Goal: Obtain resource: Download file/media

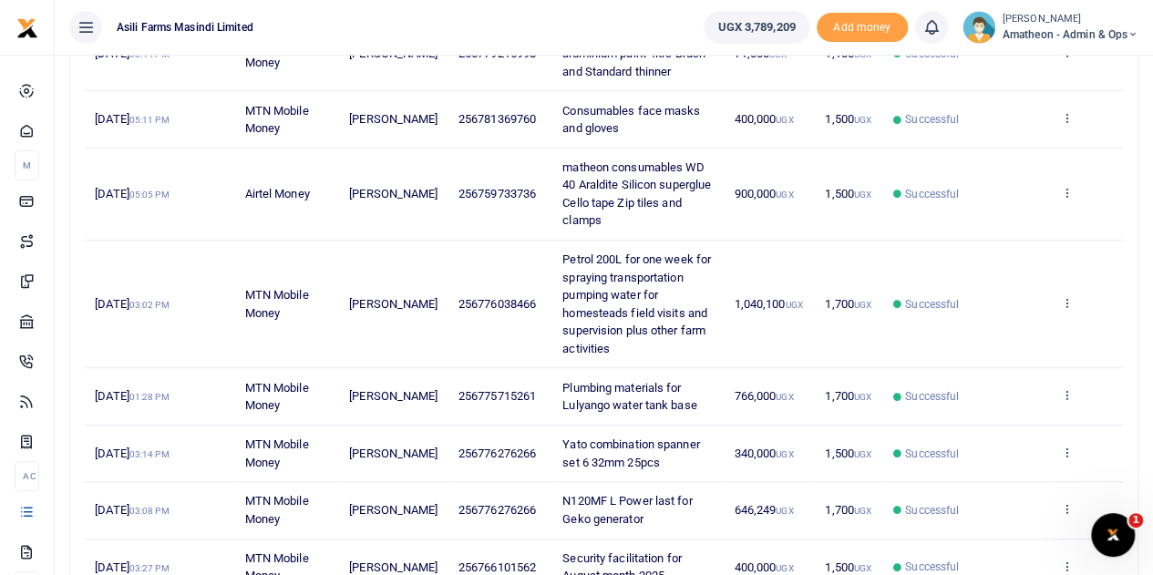
scroll to position [365, 0]
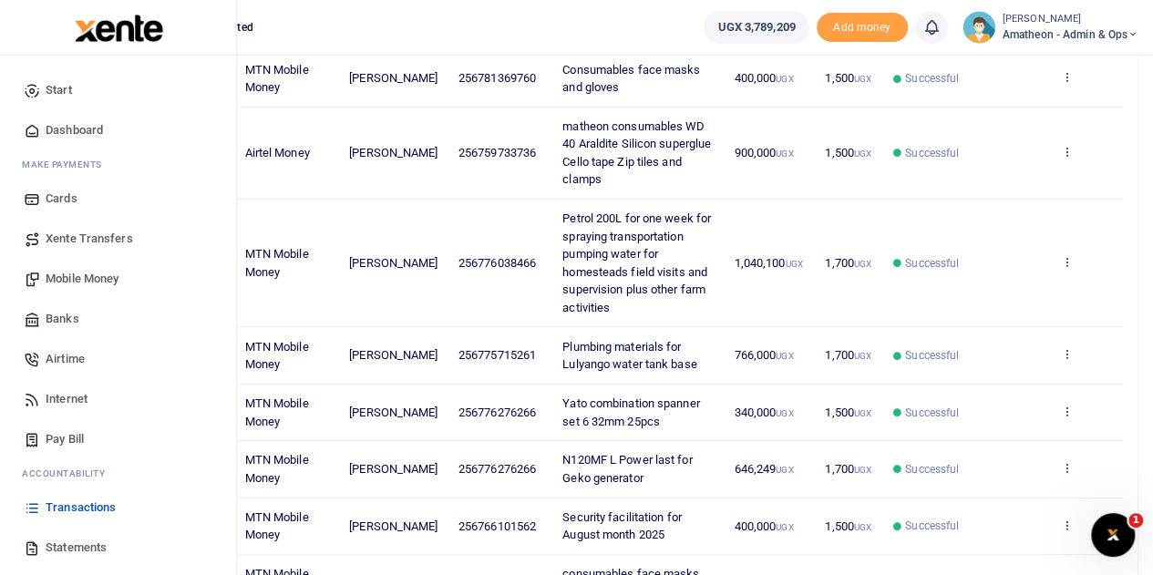
click at [62, 546] on span "Statements" at bounding box center [76, 548] width 61 height 18
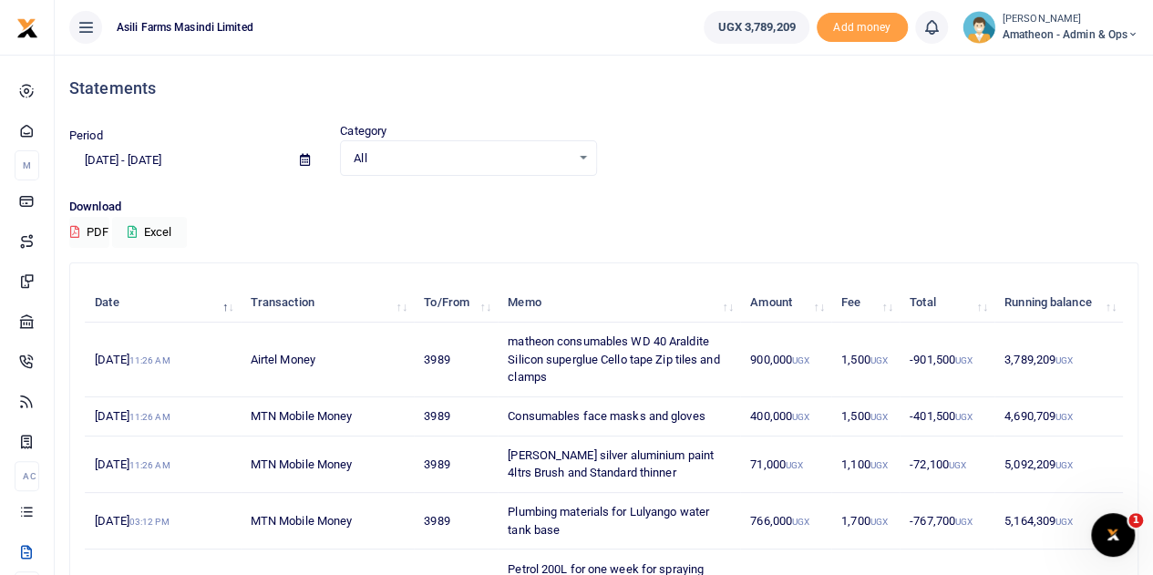
click at [303, 156] on icon at bounding box center [305, 160] width 10 height 12
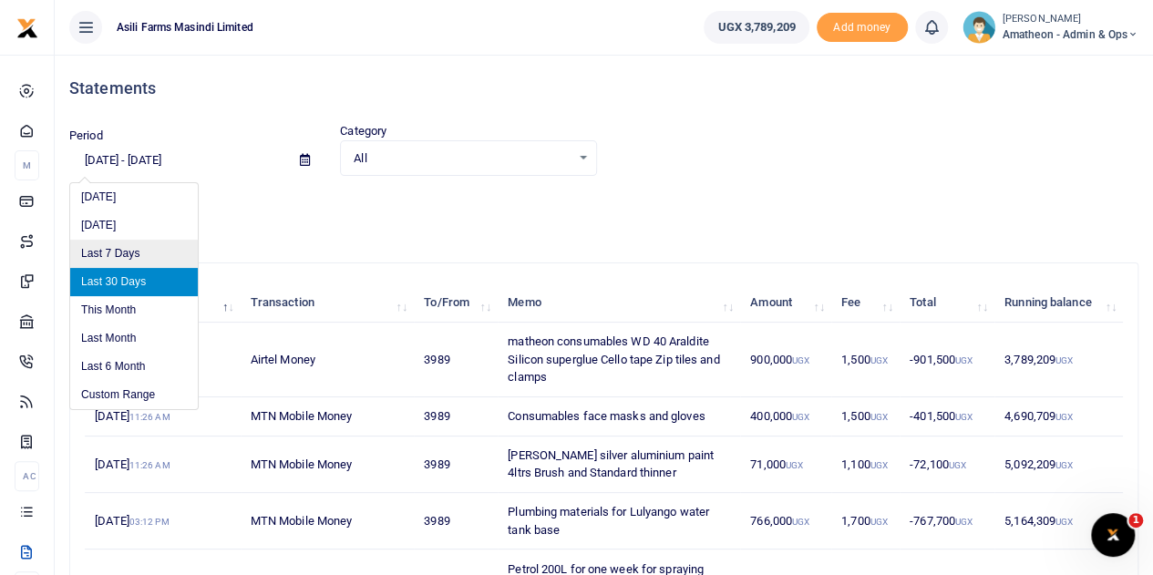
click at [102, 245] on li "Last 7 Days" at bounding box center [134, 254] width 128 height 28
type input "09/03/2025 - 09/09/2025"
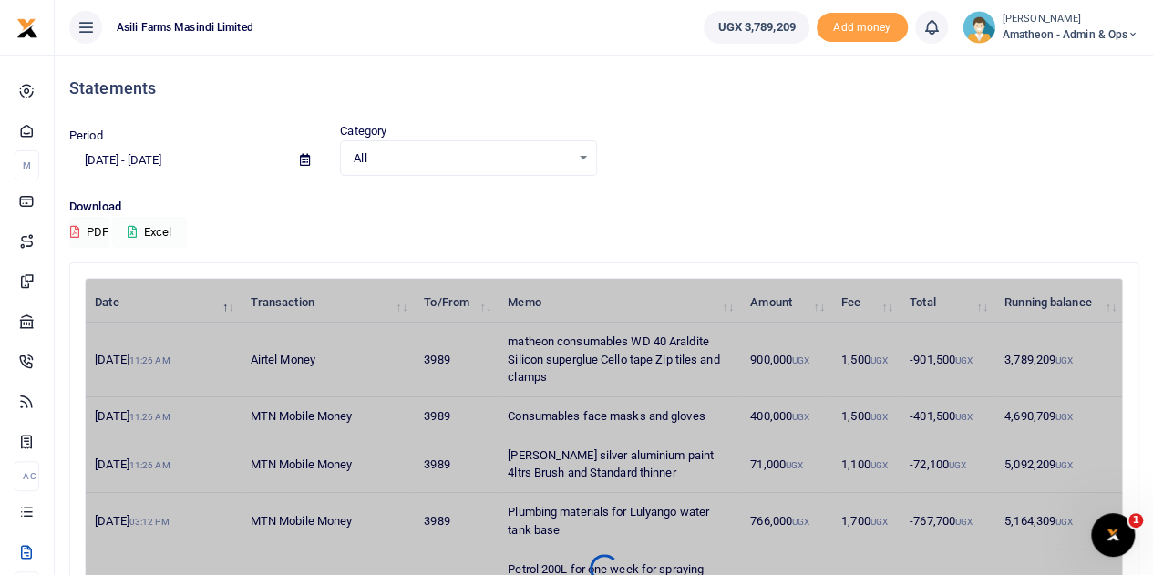
click at [141, 228] on button "Excel" at bounding box center [149, 232] width 75 height 31
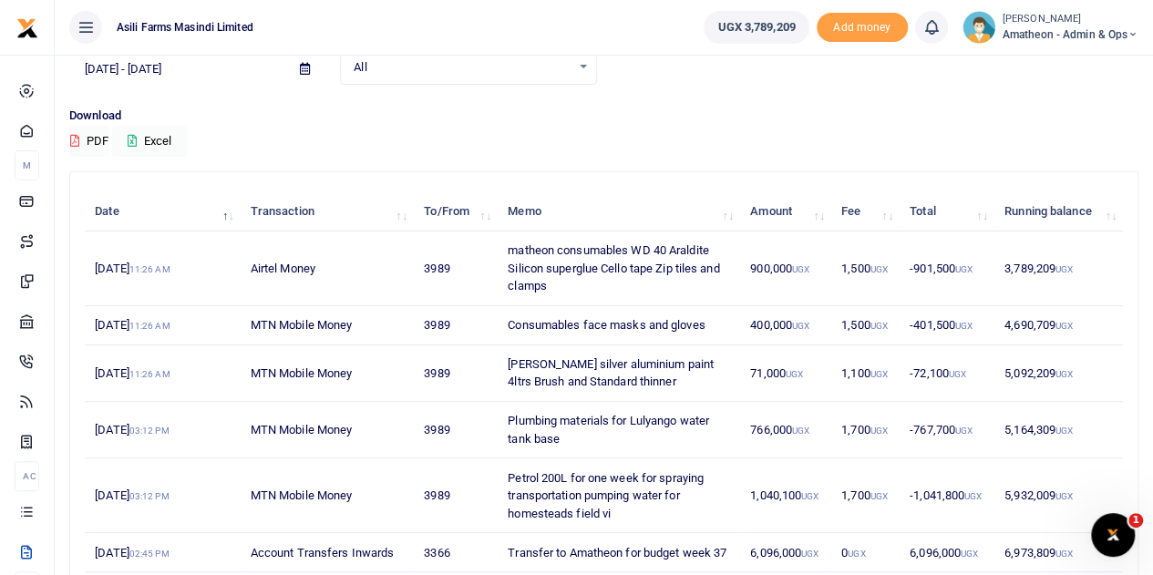
scroll to position [182, 0]
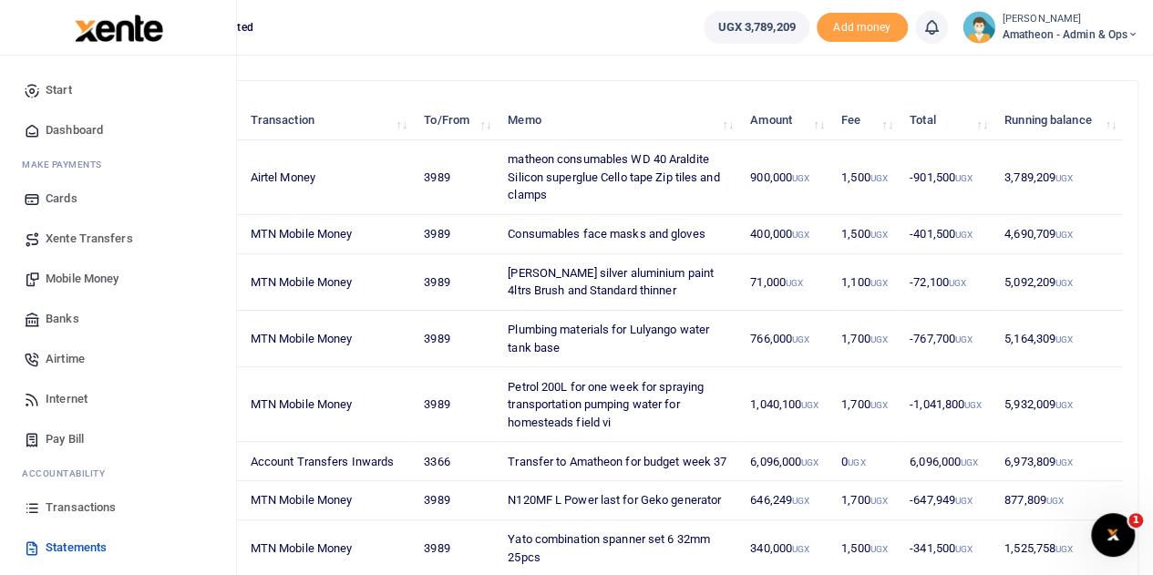
click at [64, 506] on span "Transactions" at bounding box center [81, 508] width 70 height 18
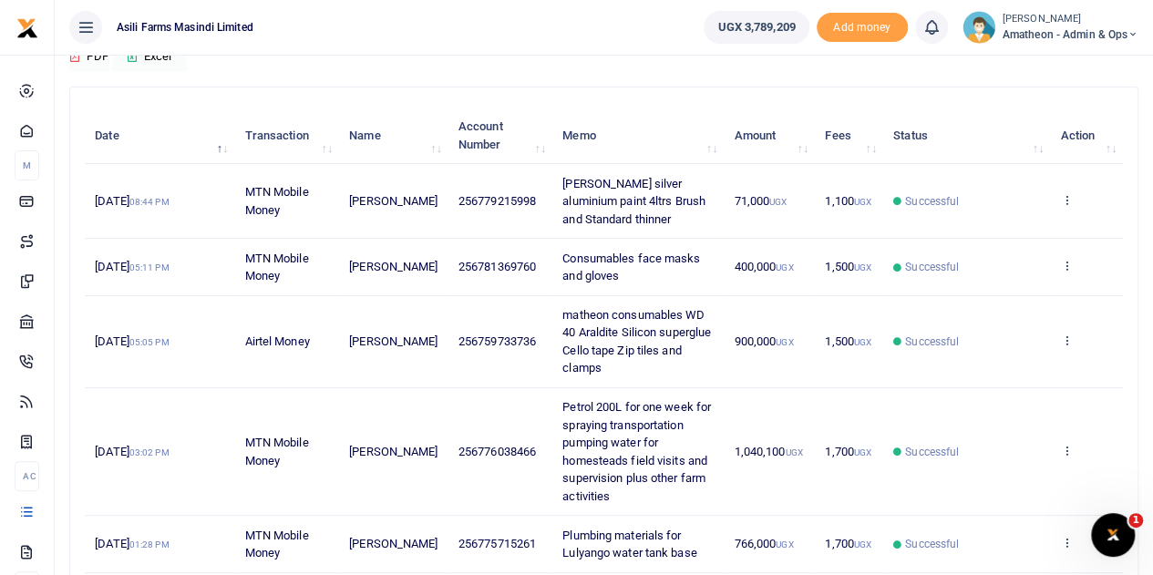
scroll to position [182, 0]
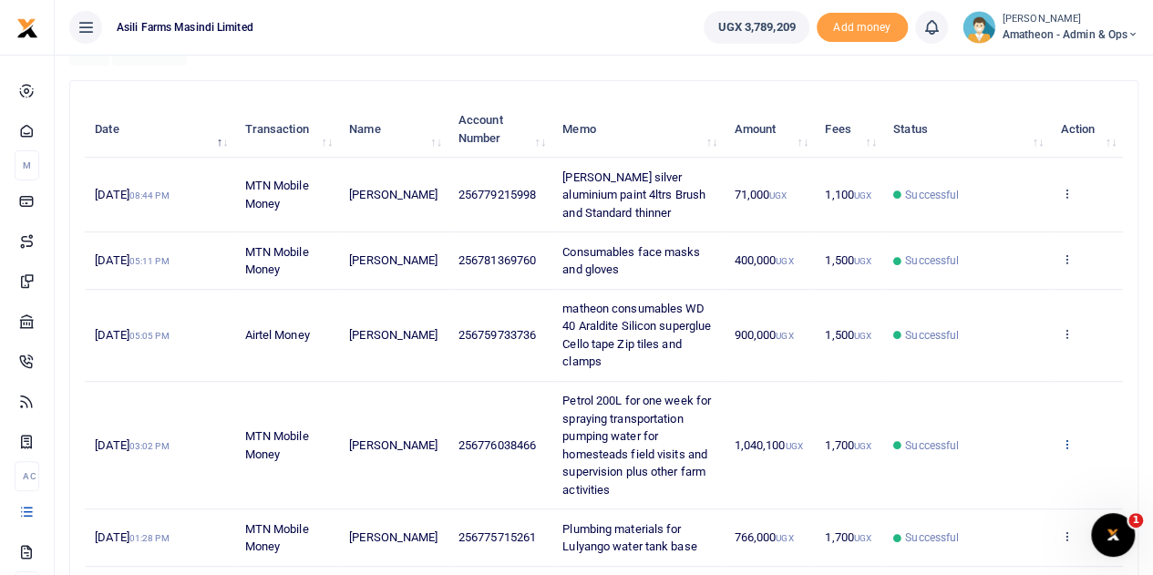
click at [1065, 440] on icon at bounding box center [1066, 444] width 12 height 13
click at [985, 473] on link "View details" at bounding box center [1000, 474] width 144 height 26
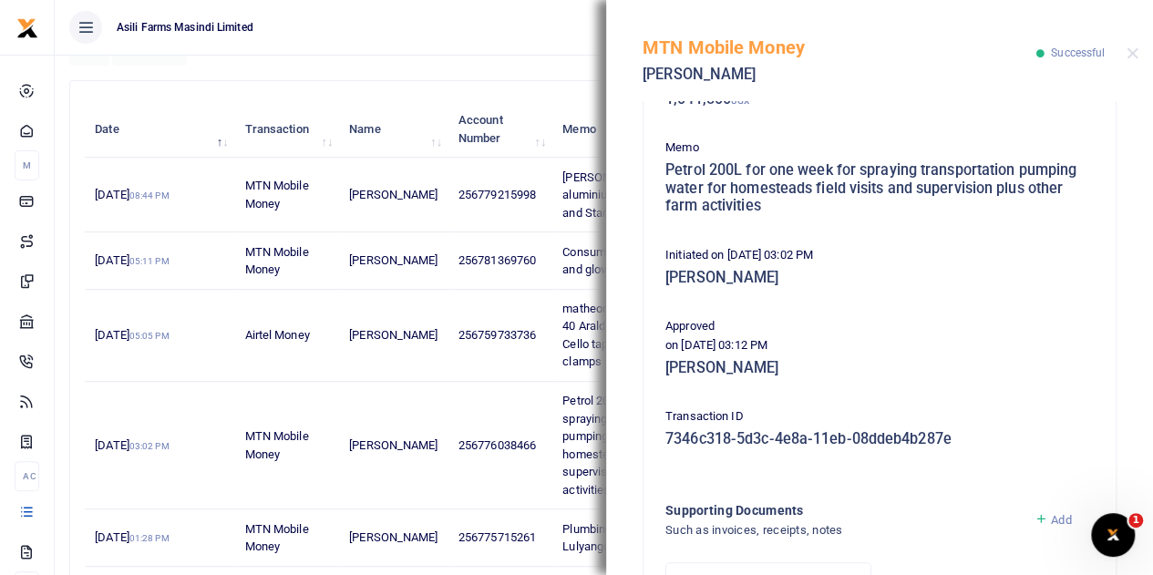
scroll to position [456, 0]
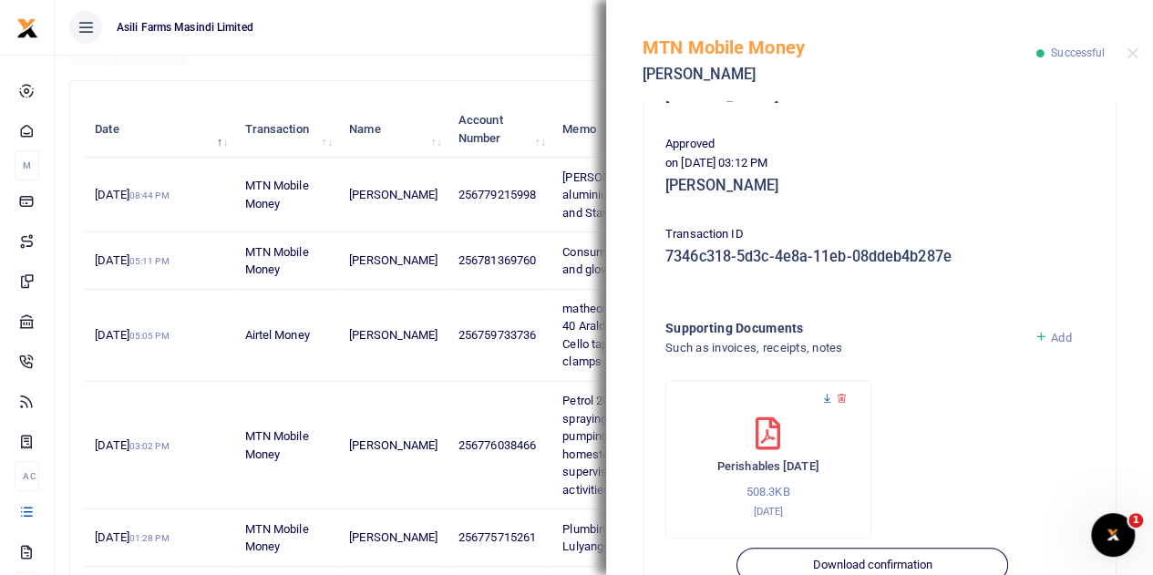
click at [822, 398] on icon at bounding box center [827, 399] width 12 height 12
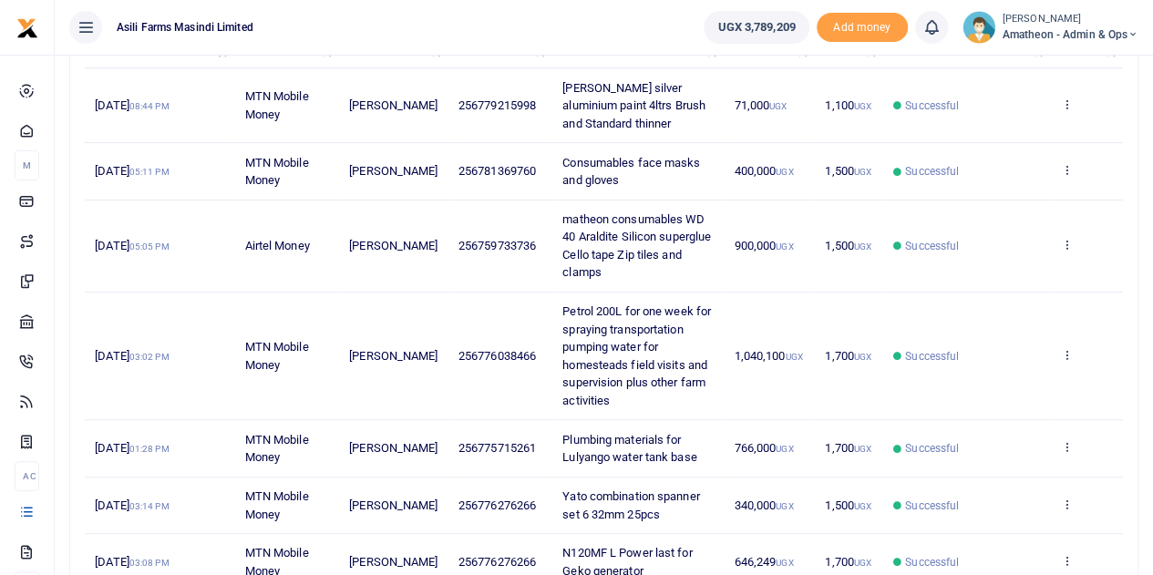
scroll to position [274, 0]
click at [1067, 349] on icon at bounding box center [1066, 352] width 12 height 13
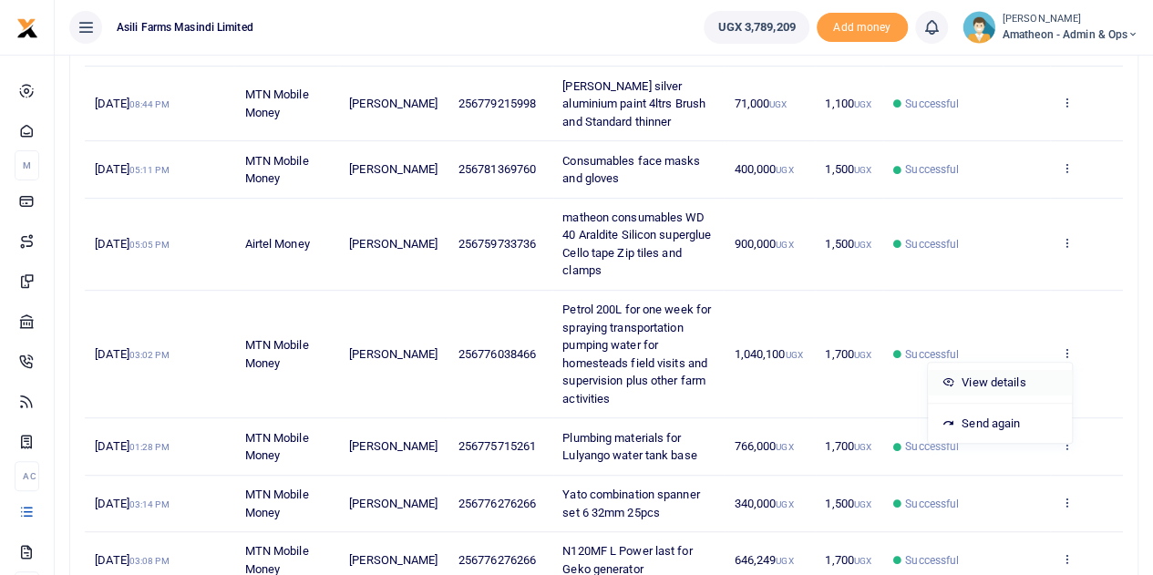
click at [995, 377] on link "View details" at bounding box center [1000, 383] width 144 height 26
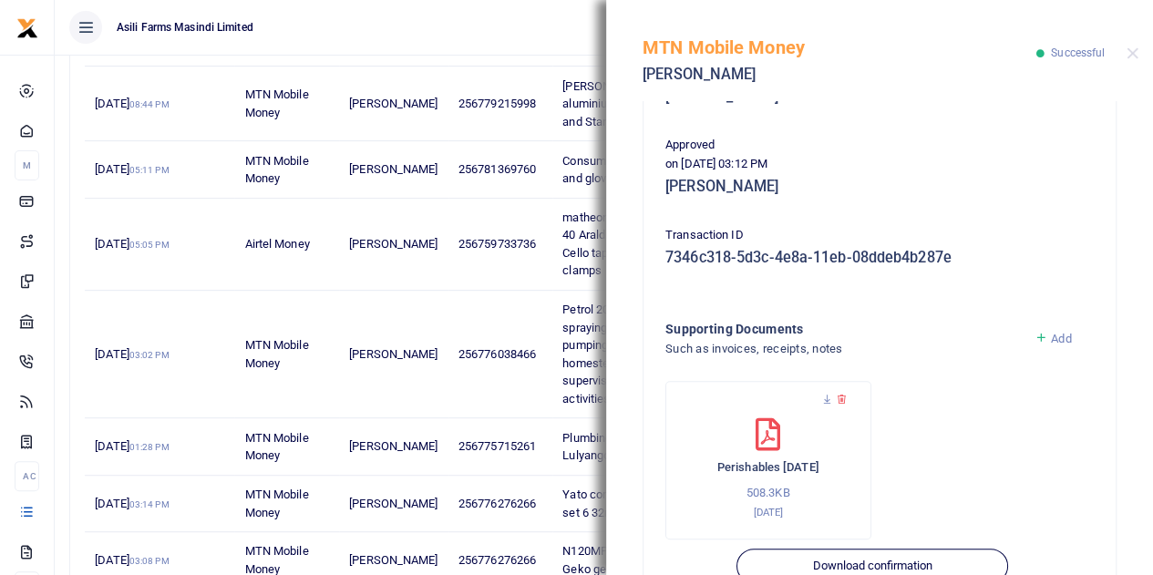
scroll to position [505, 0]
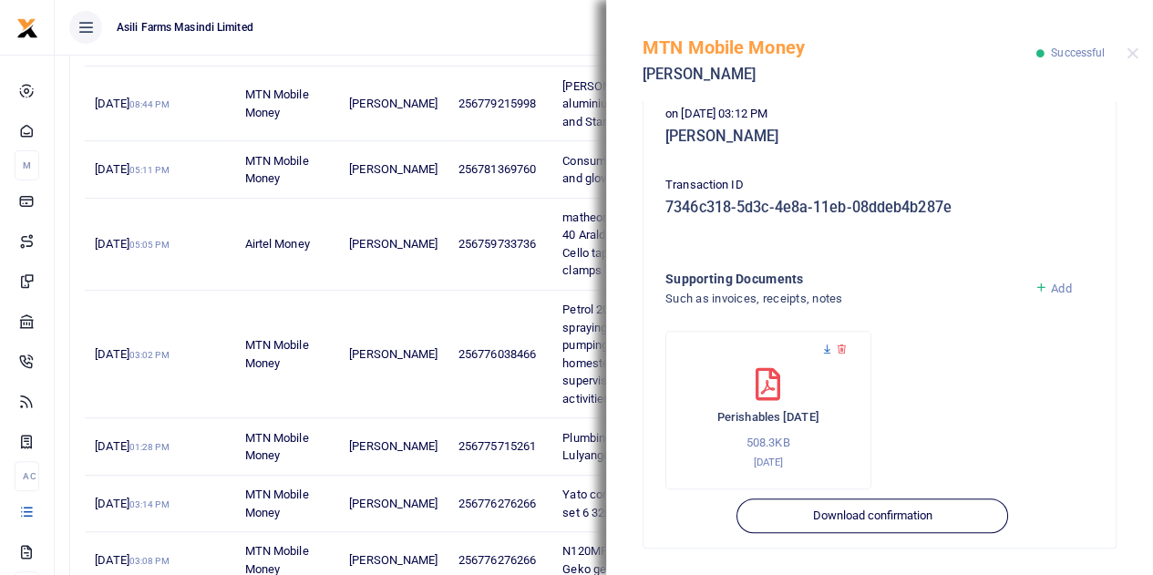
click at [824, 347] on icon at bounding box center [827, 350] width 12 height 12
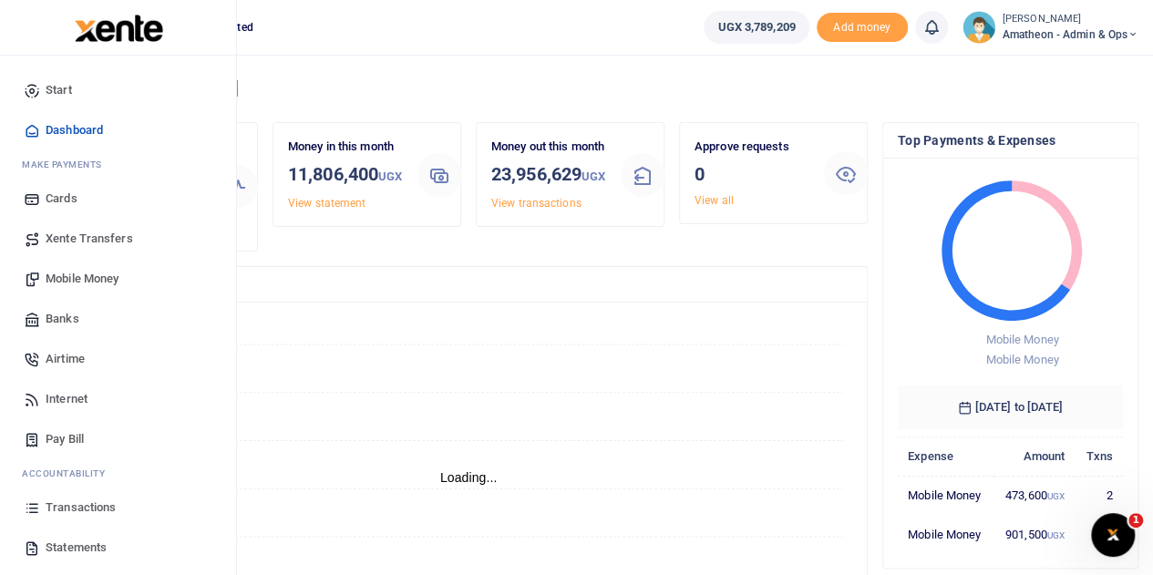
scroll to position [15, 15]
click at [71, 503] on span "Transactions" at bounding box center [81, 508] width 70 height 18
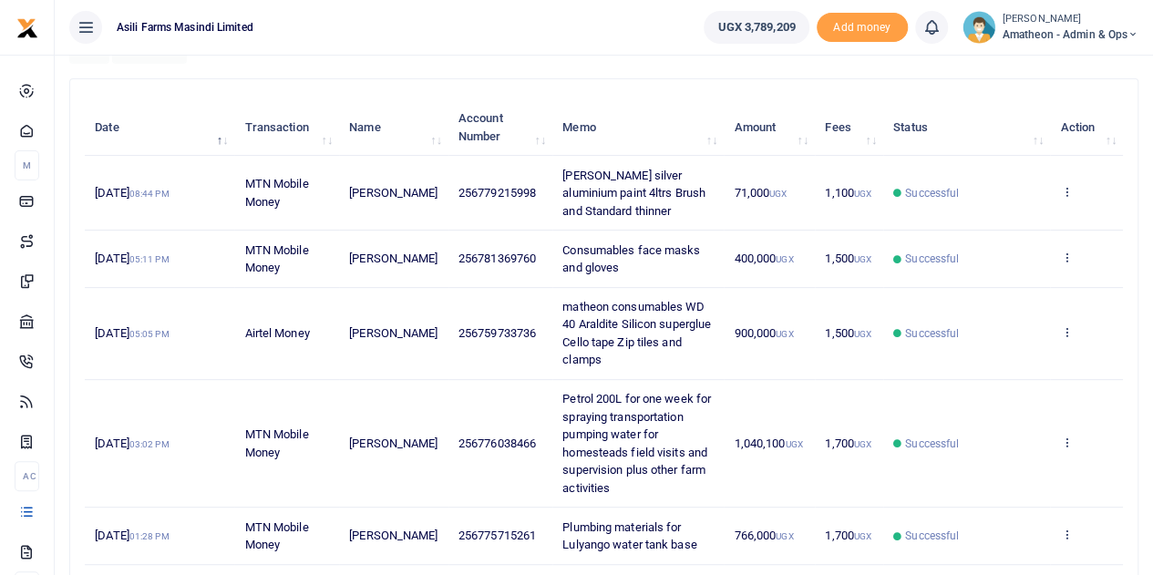
scroll to position [212, 0]
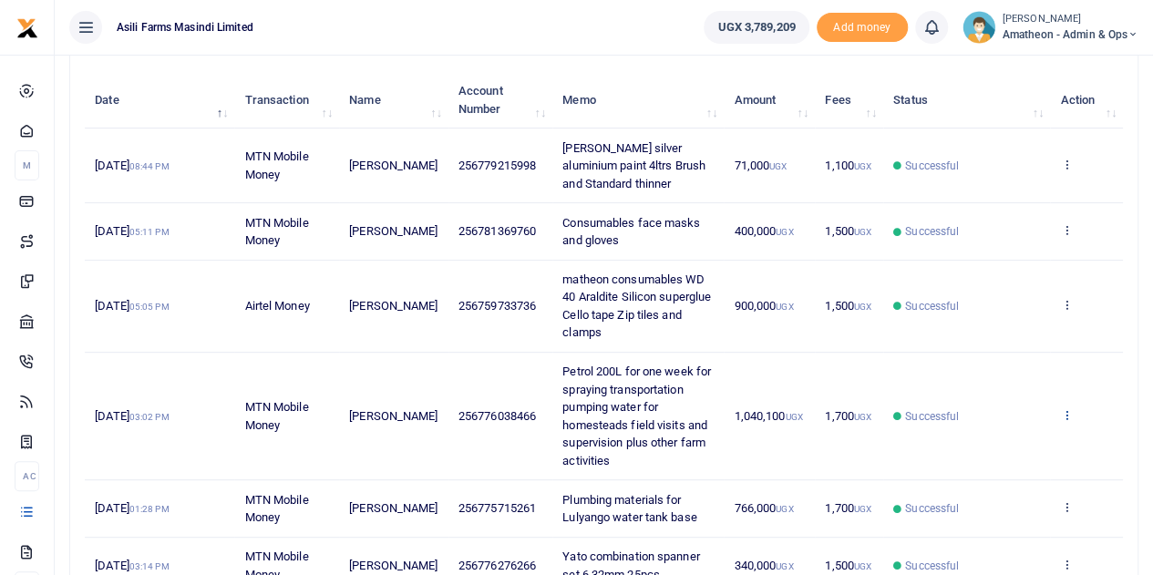
click at [1064, 408] on icon at bounding box center [1066, 414] width 12 height 13
click at [1001, 439] on link "View details" at bounding box center [1000, 445] width 144 height 26
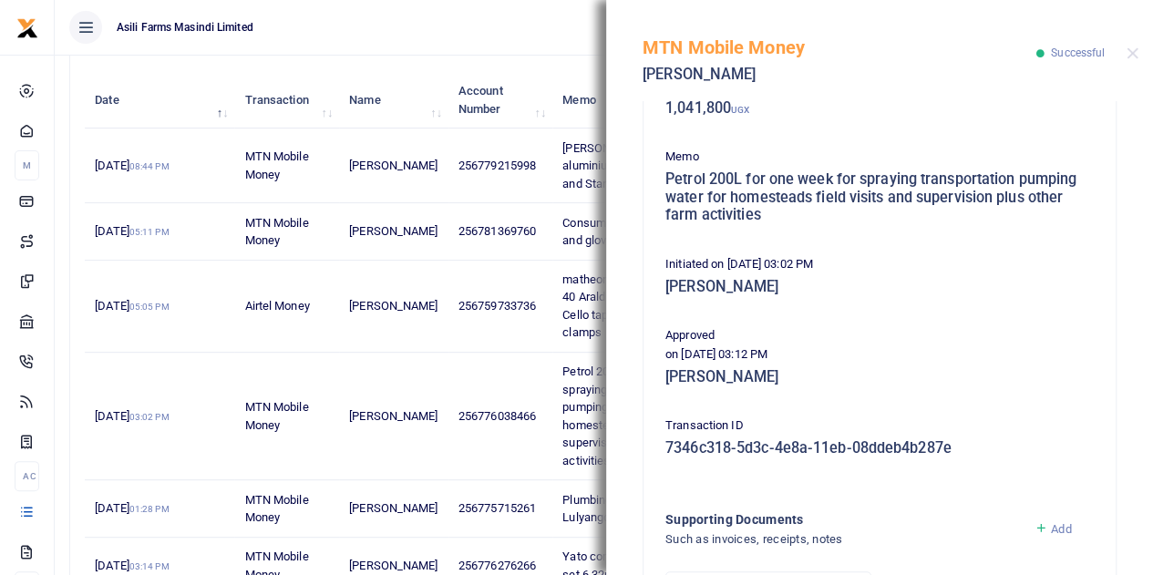
scroll to position [505, 0]
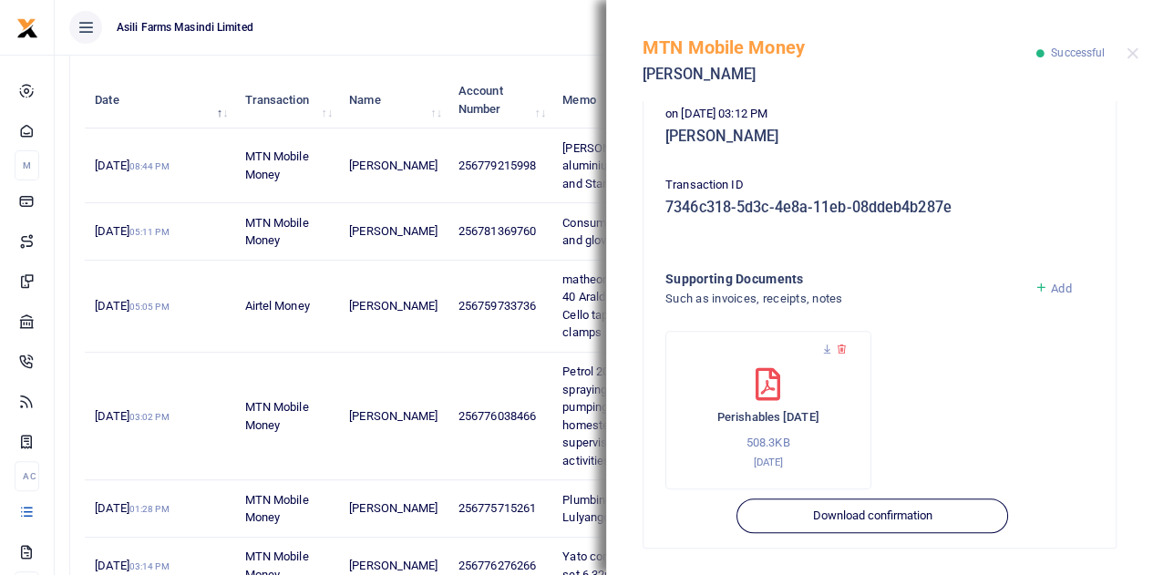
click at [843, 349] on icon at bounding box center [842, 350] width 12 height 12
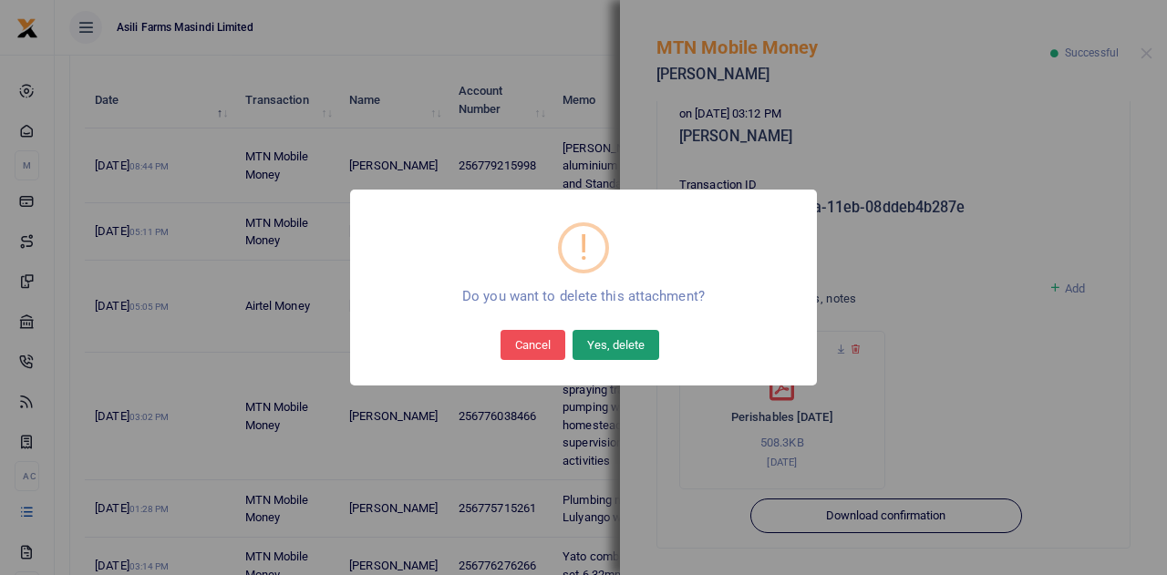
click at [604, 341] on button "Yes, delete" at bounding box center [616, 344] width 87 height 29
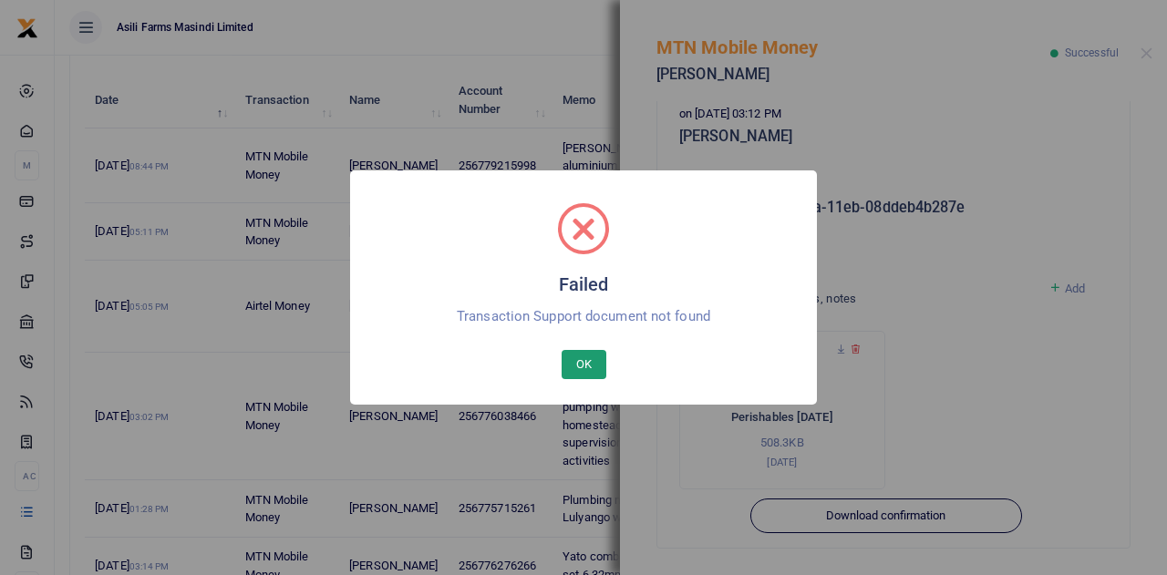
click at [588, 357] on button "OK" at bounding box center [584, 364] width 45 height 29
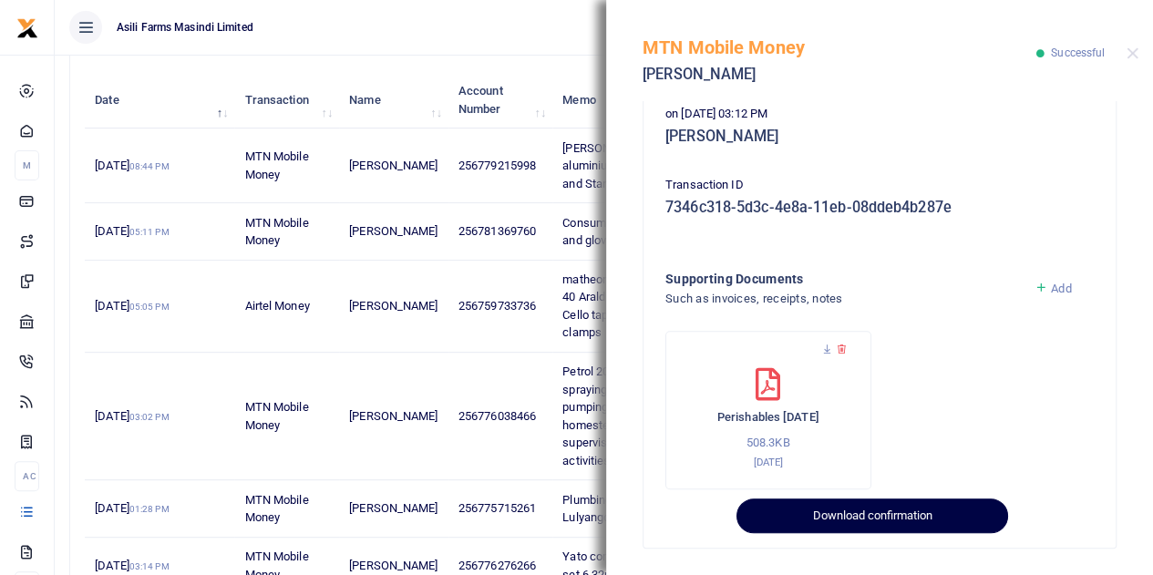
click at [879, 511] on button "Download confirmation" at bounding box center [872, 516] width 271 height 35
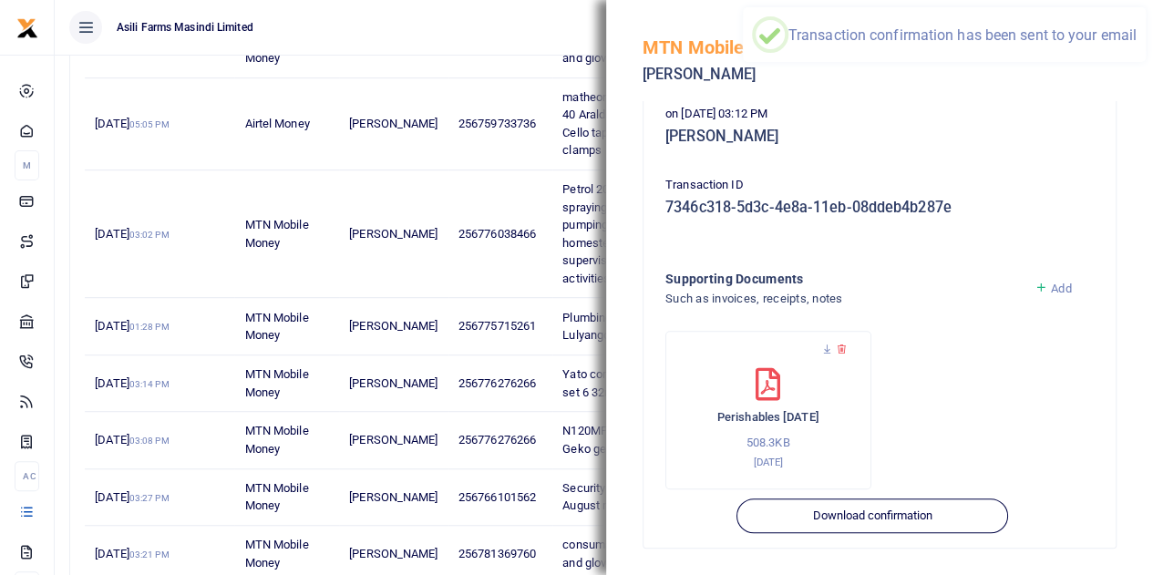
scroll to position [414, 0]
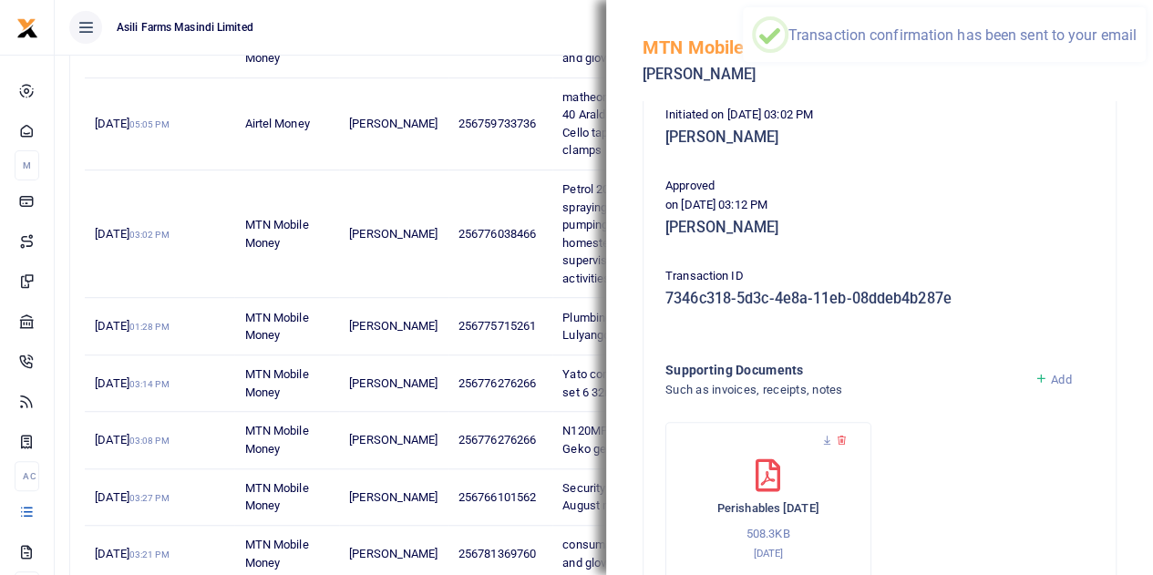
click at [1051, 376] on span "Add" at bounding box center [1061, 380] width 20 height 14
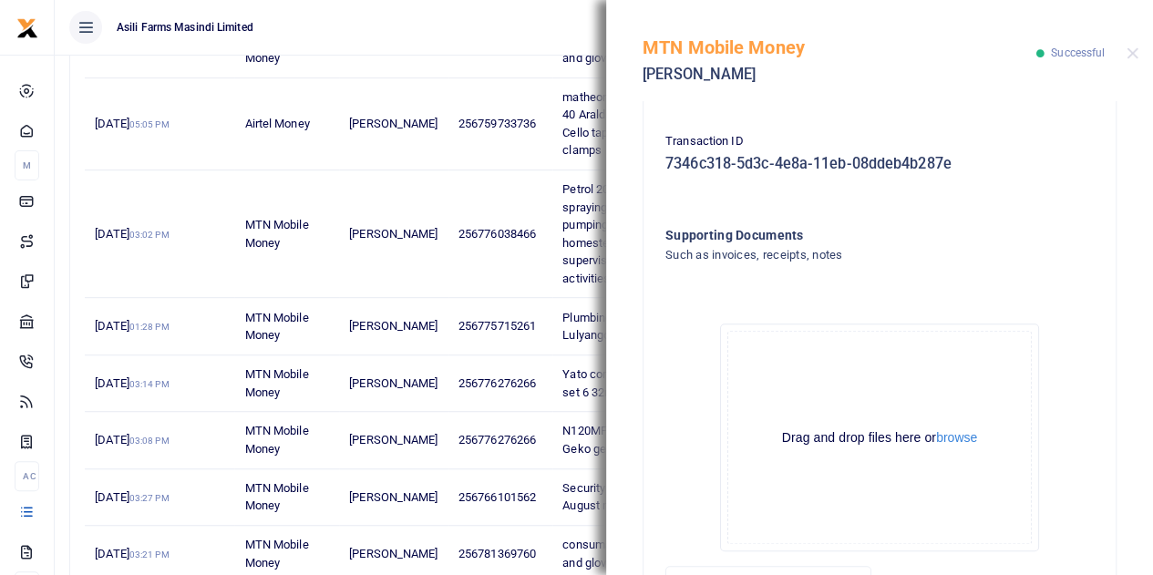
scroll to position [687, 0]
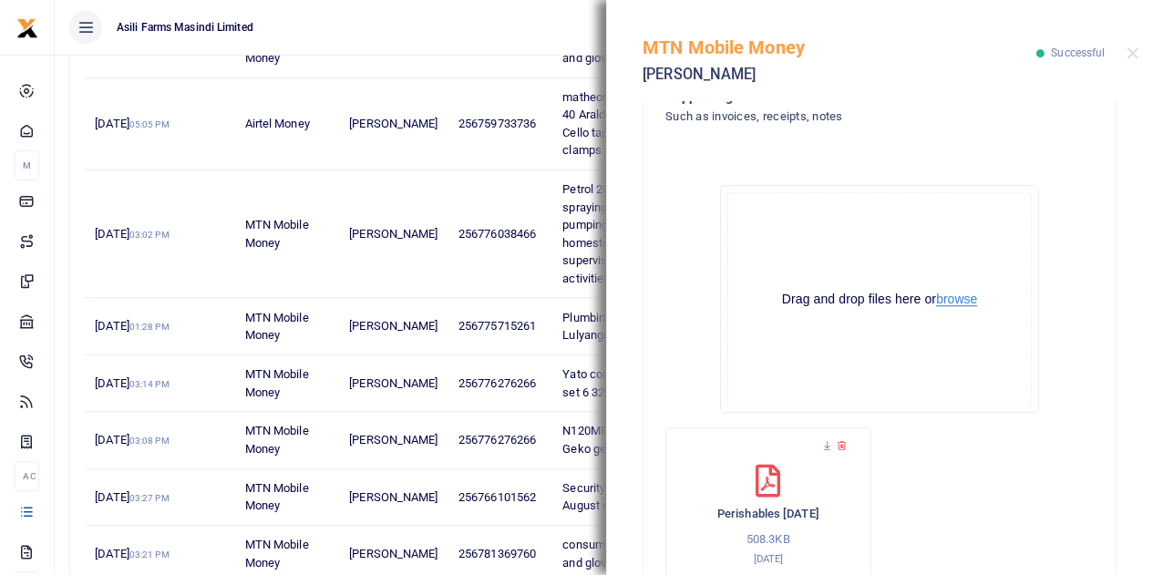
click at [950, 296] on button "browse" at bounding box center [956, 300] width 41 height 14
click at [952, 298] on button "browse" at bounding box center [956, 300] width 41 height 14
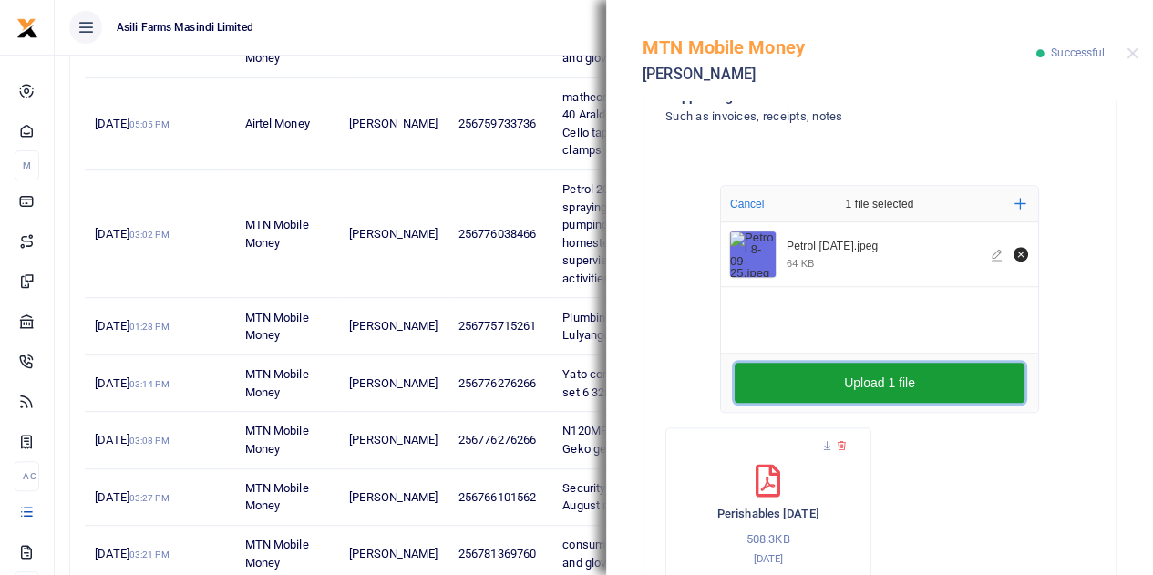
click at [862, 384] on button "Upload 1 file" at bounding box center [880, 383] width 290 height 40
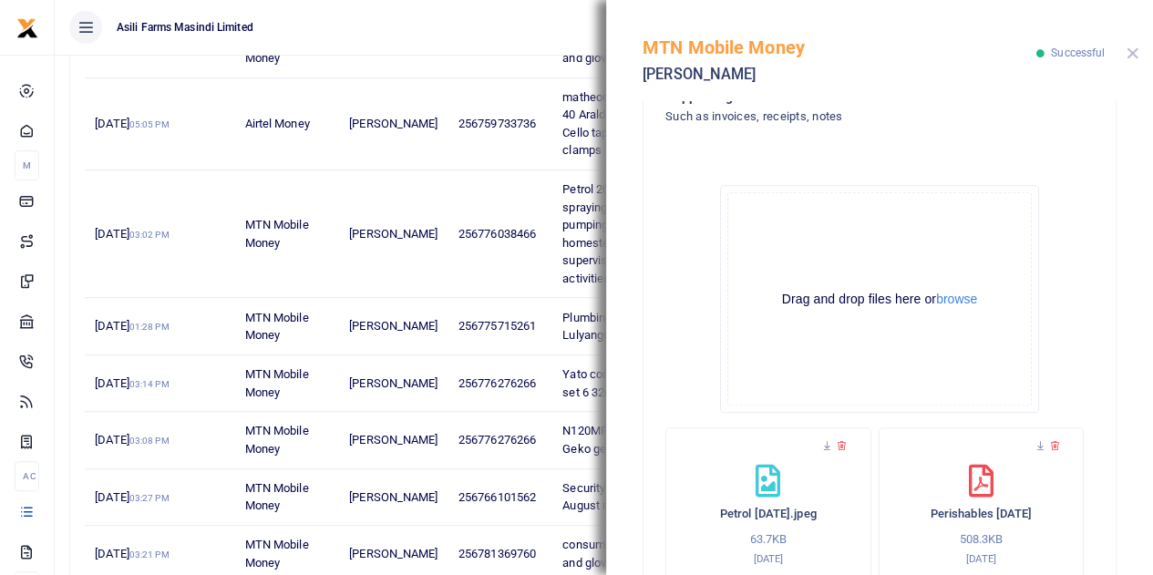
click at [1135, 50] on button "Close" at bounding box center [1133, 53] width 12 height 12
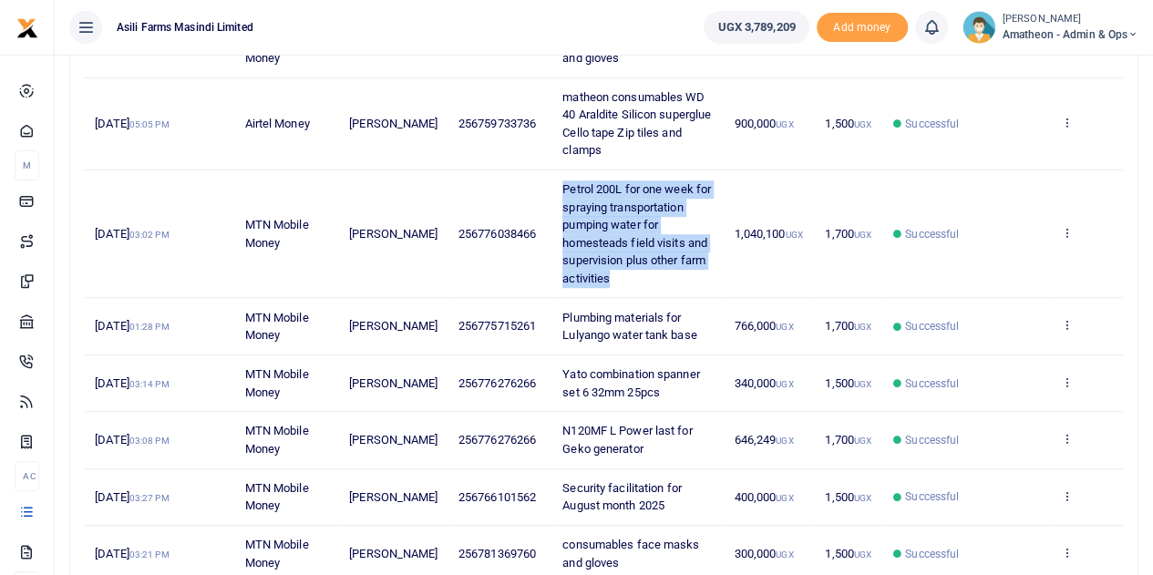
drag, startPoint x: 551, startPoint y: 183, endPoint x: 681, endPoint y: 269, distance: 156.0
click at [681, 269] on td "Petrol 200L for one week for spraying transportation pumping water for homestea…" at bounding box center [637, 234] width 171 height 128
copy span "Petrol 200L for one week for spraying transportation pumping water for homestea…"
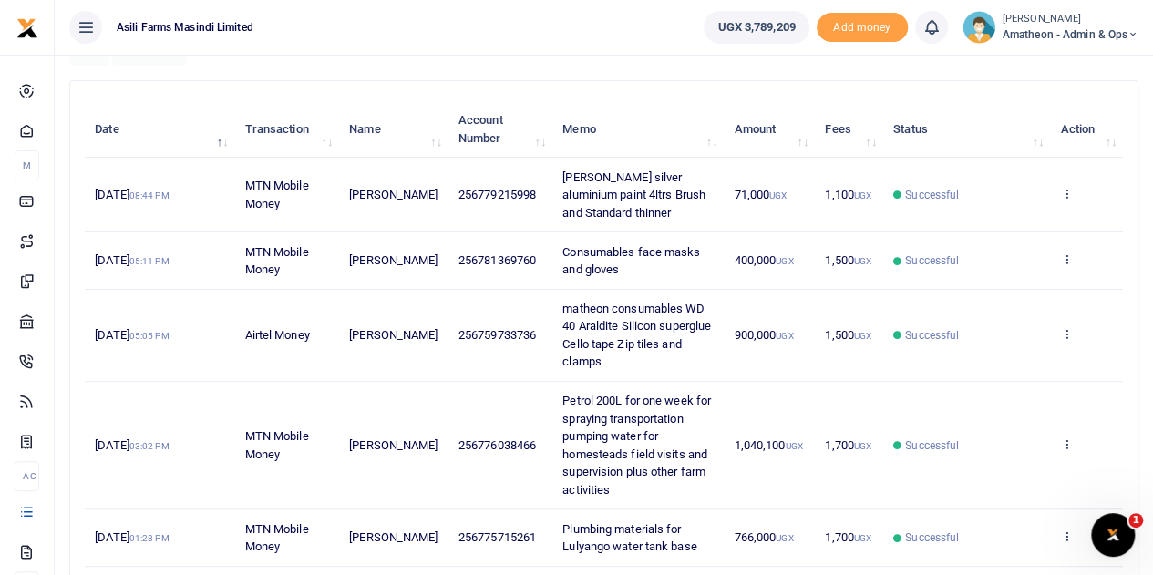
scroll to position [274, 0]
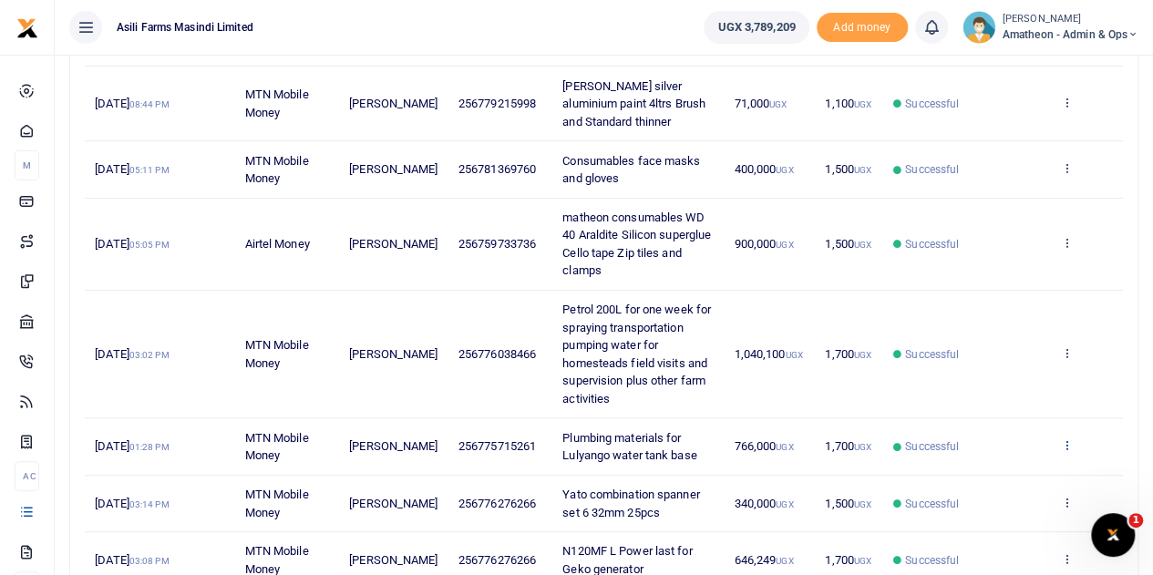
click at [1067, 444] on icon at bounding box center [1066, 445] width 12 height 13
click at [985, 470] on link "View details" at bounding box center [1000, 475] width 144 height 26
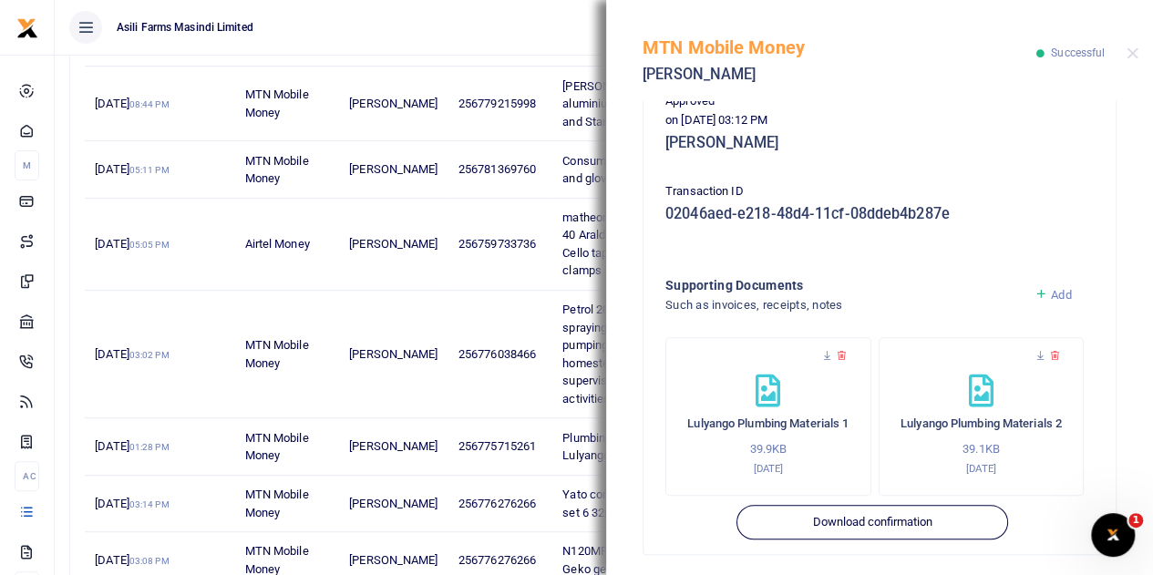
scroll to position [470, 0]
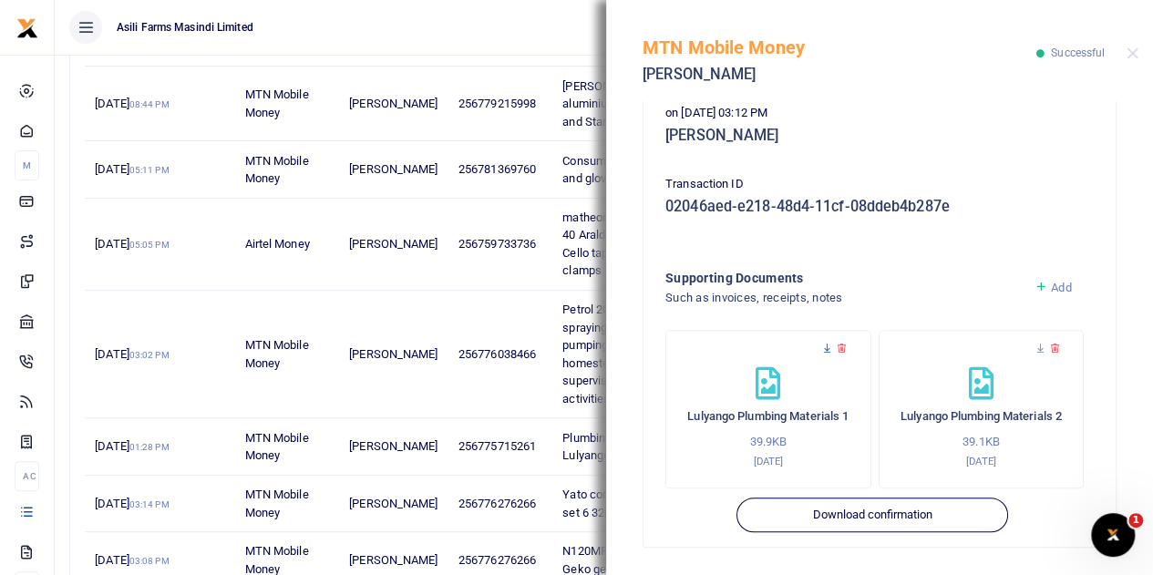
click at [825, 347] on icon at bounding box center [827, 349] width 12 height 12
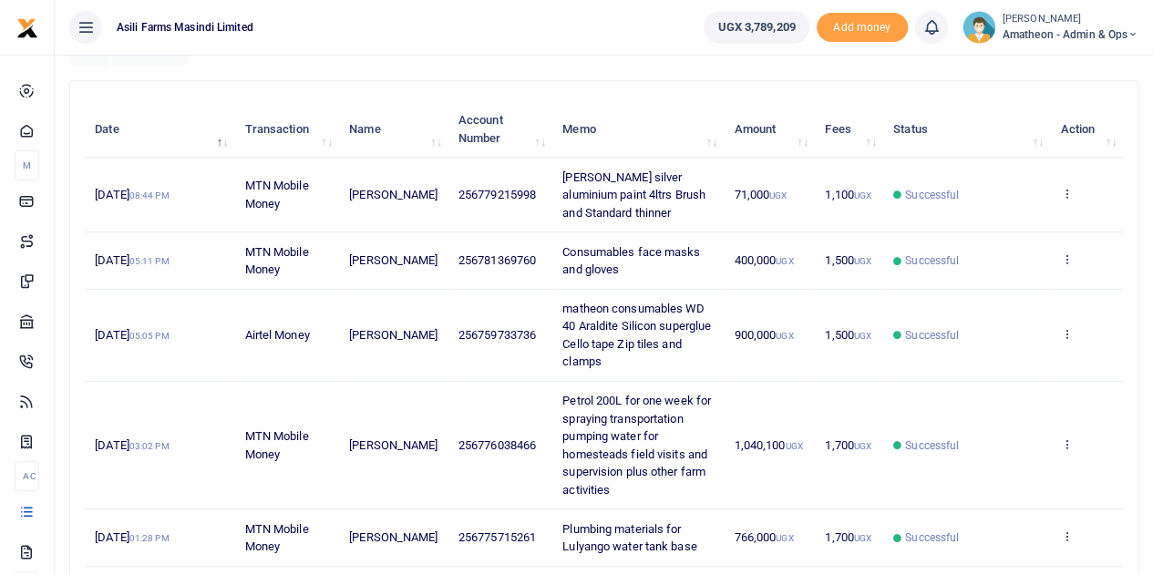
scroll to position [274, 0]
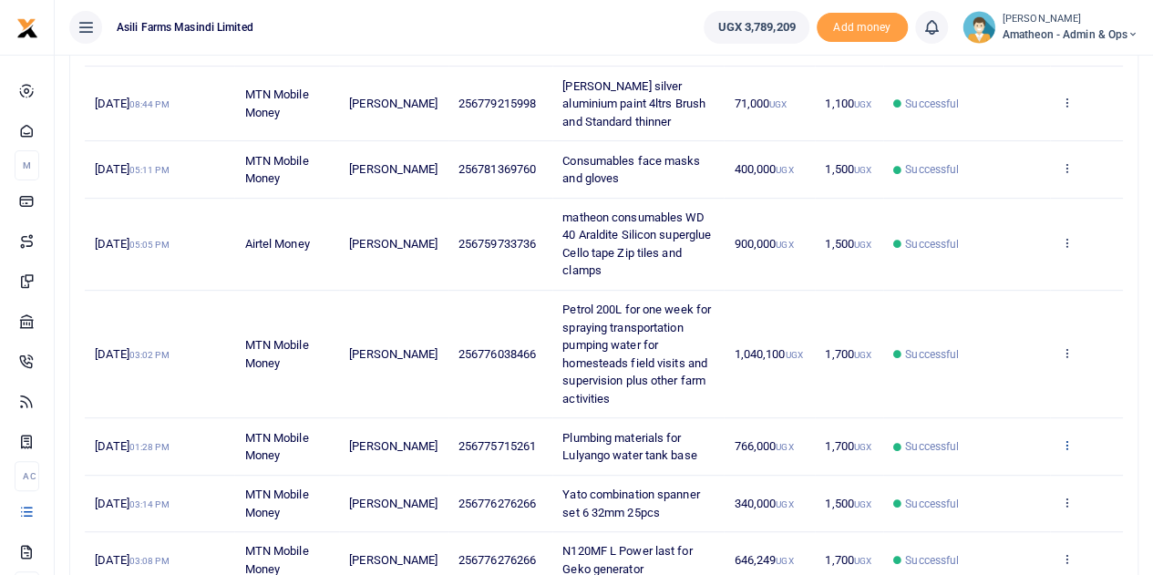
click at [1069, 442] on icon at bounding box center [1066, 445] width 12 height 13
click at [998, 473] on link "View details" at bounding box center [1000, 475] width 144 height 26
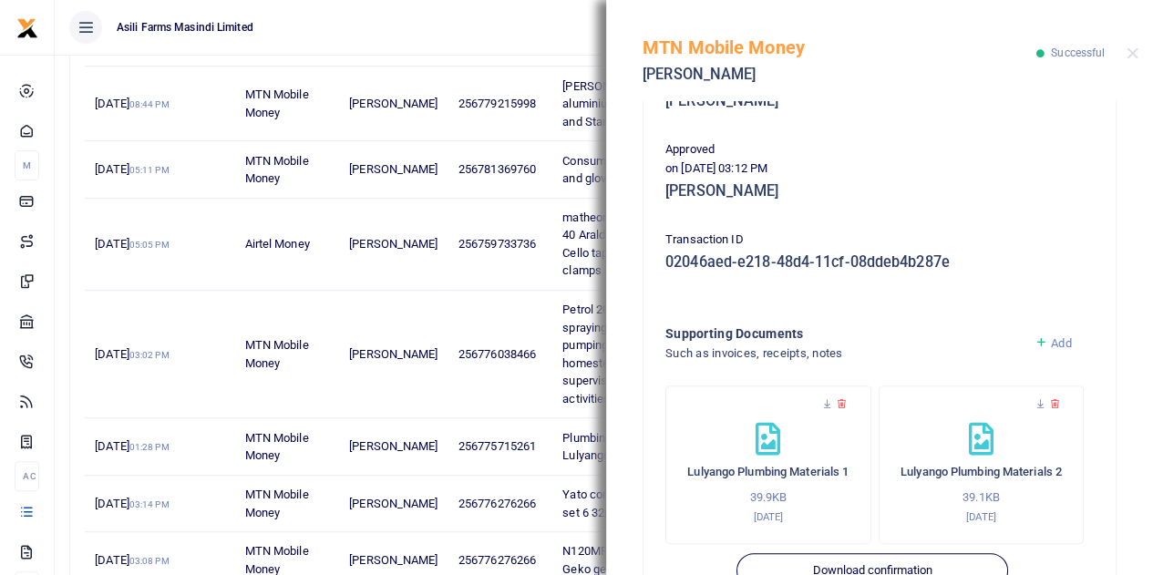
scroll to position [456, 0]
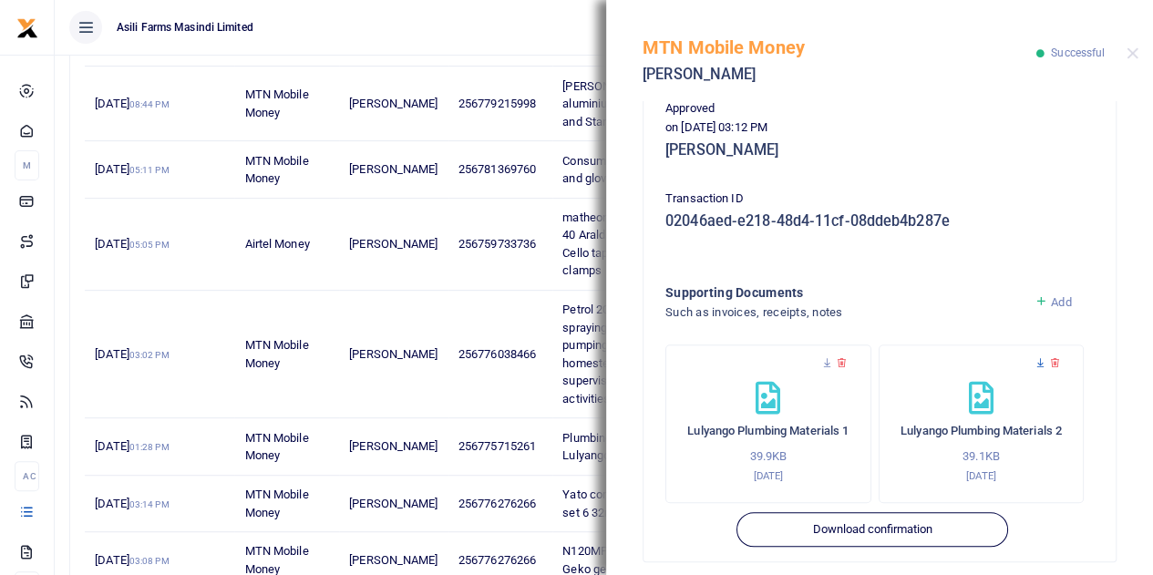
click at [1035, 362] on icon at bounding box center [1041, 363] width 12 height 12
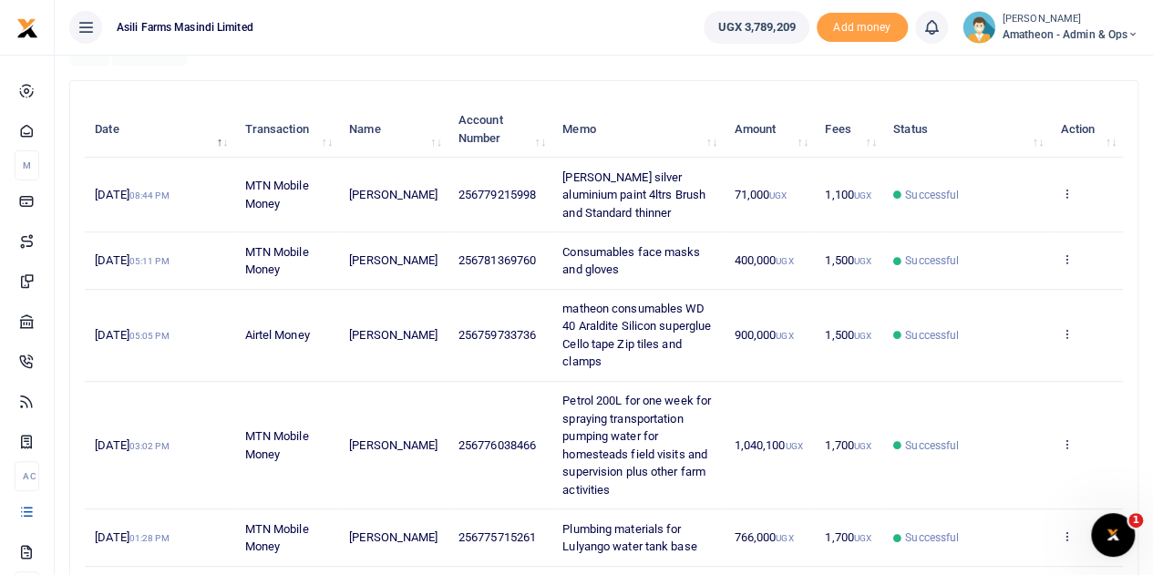
scroll to position [274, 0]
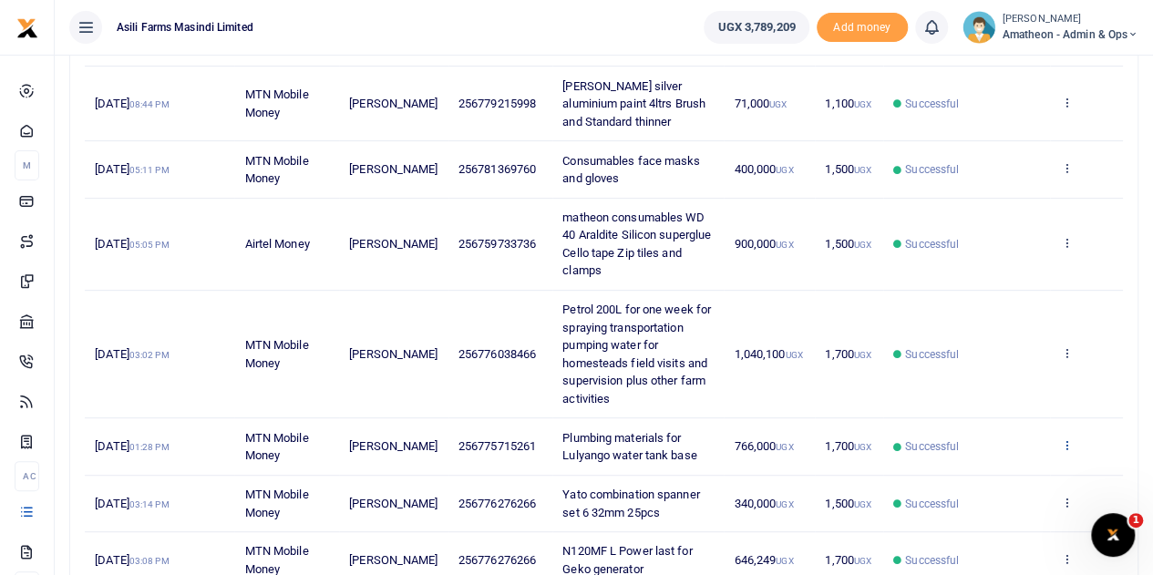
click at [1067, 440] on icon at bounding box center [1066, 445] width 12 height 13
click at [981, 470] on link "View details" at bounding box center [1000, 475] width 144 height 26
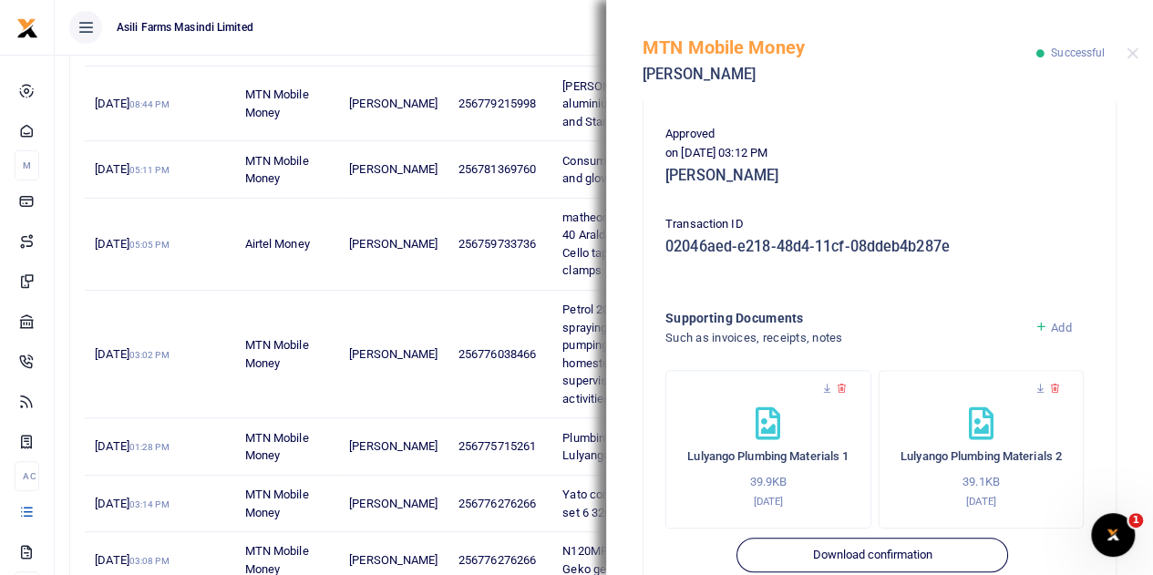
scroll to position [470, 0]
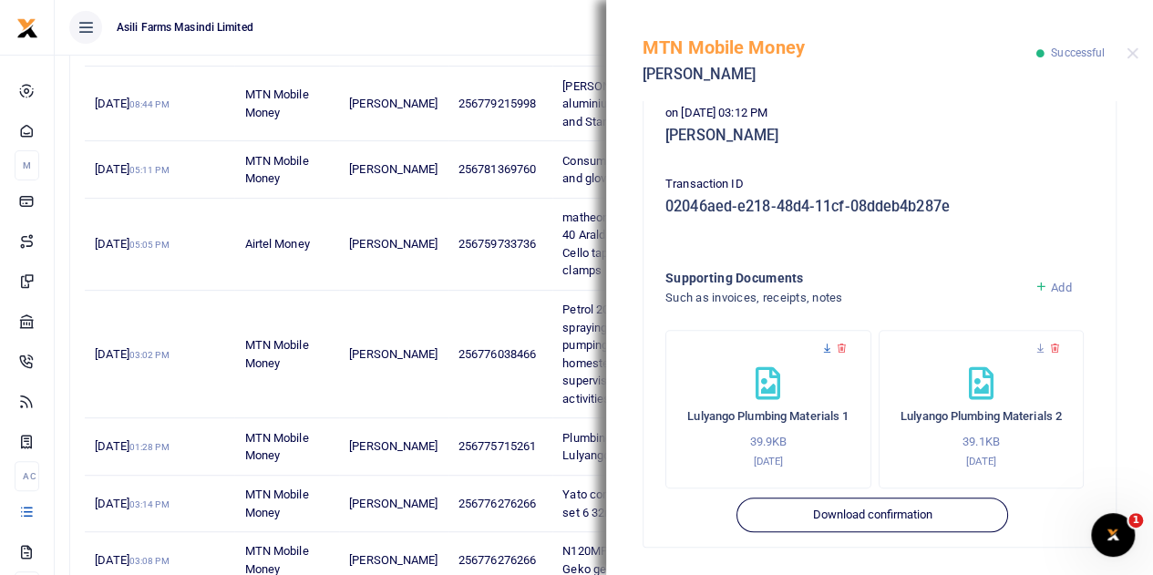
click at [827, 346] on icon at bounding box center [827, 349] width 12 height 12
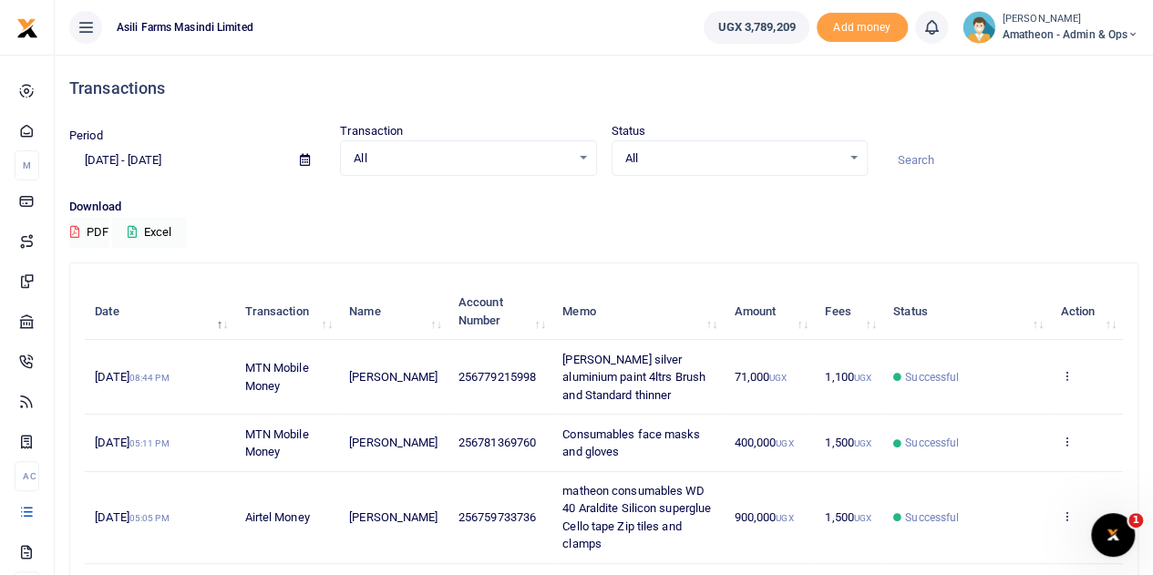
scroll to position [91, 0]
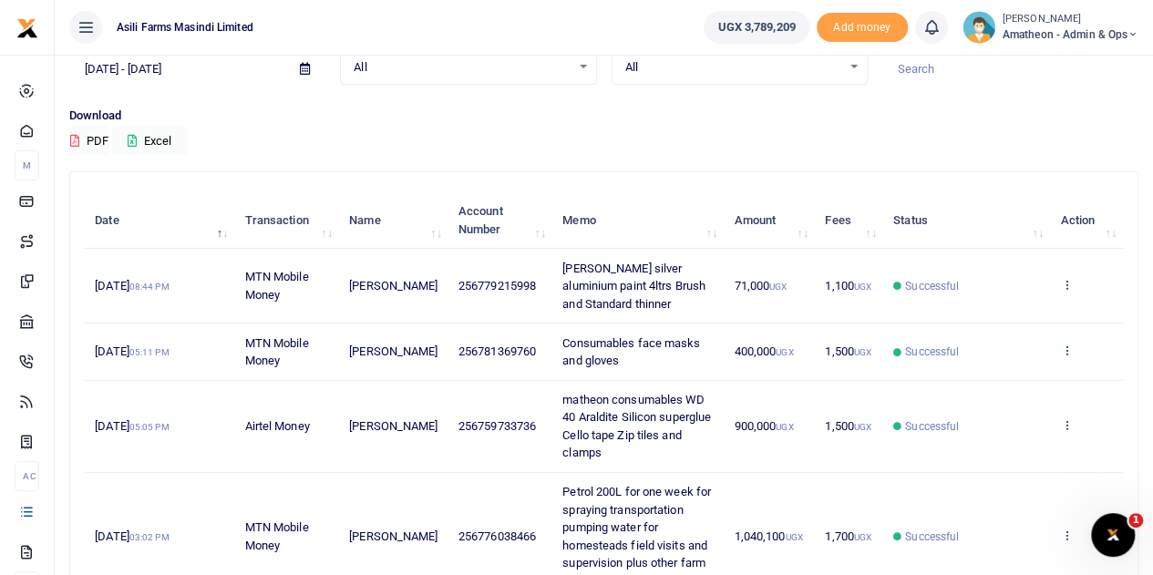
click at [1068, 346] on icon at bounding box center [1066, 350] width 12 height 13
click at [989, 371] on link "View details" at bounding box center [1000, 381] width 144 height 26
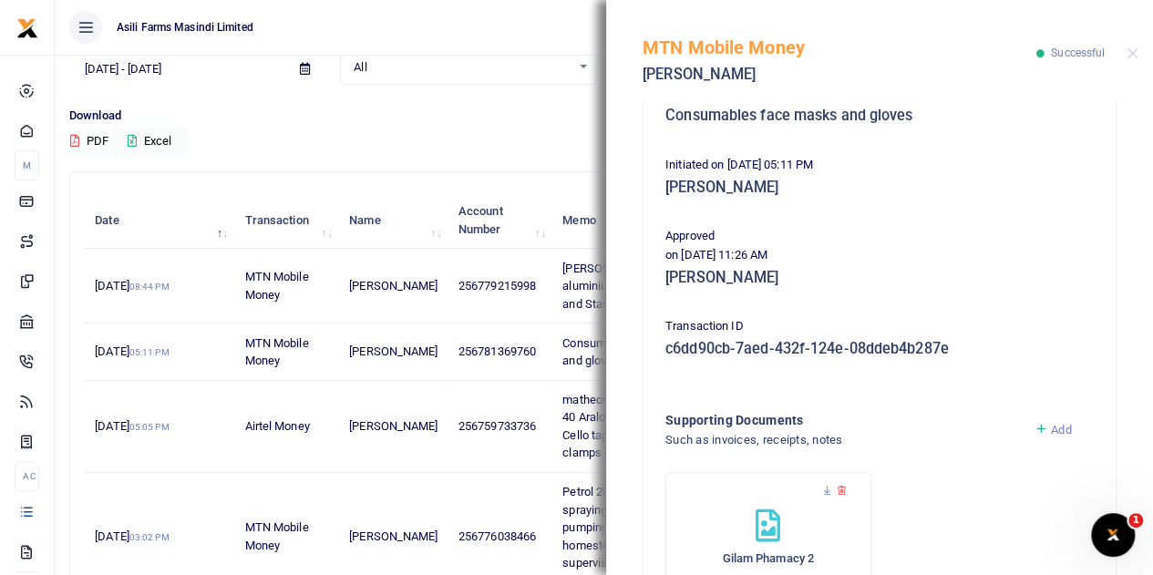
scroll to position [365, 0]
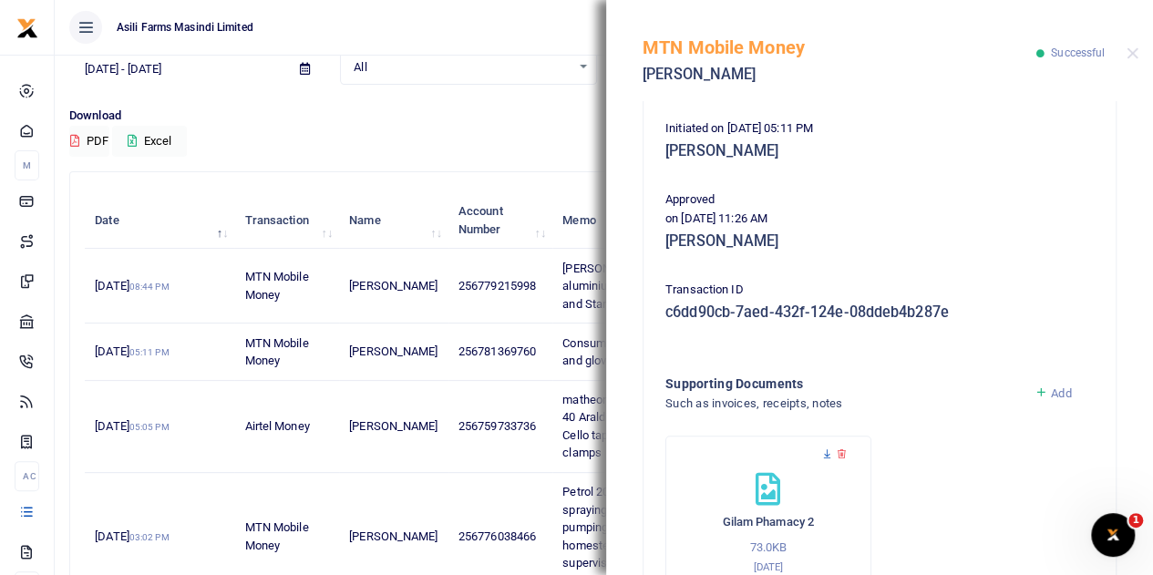
click at [826, 451] on icon at bounding box center [827, 455] width 12 height 12
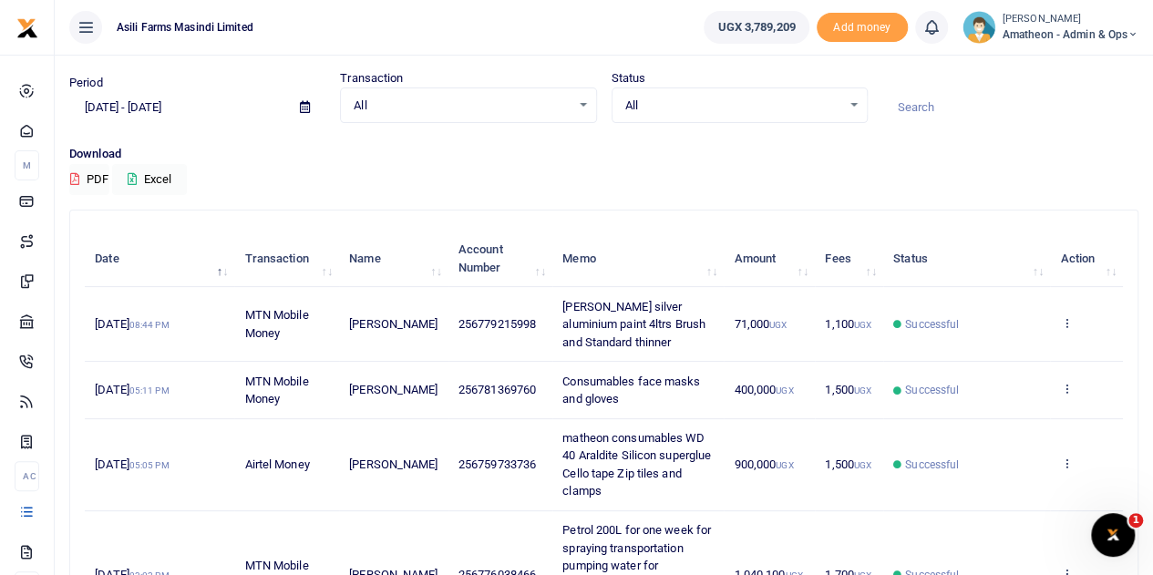
scroll to position [91, 0]
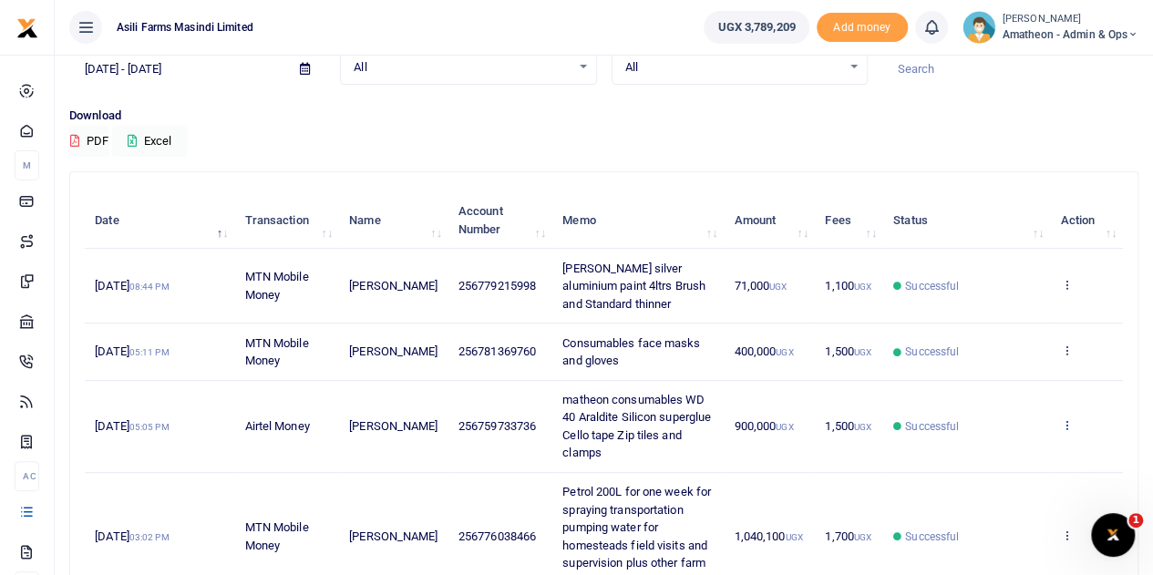
click at [1065, 421] on icon at bounding box center [1066, 424] width 12 height 13
click at [991, 446] on link "View details" at bounding box center [1000, 455] width 144 height 26
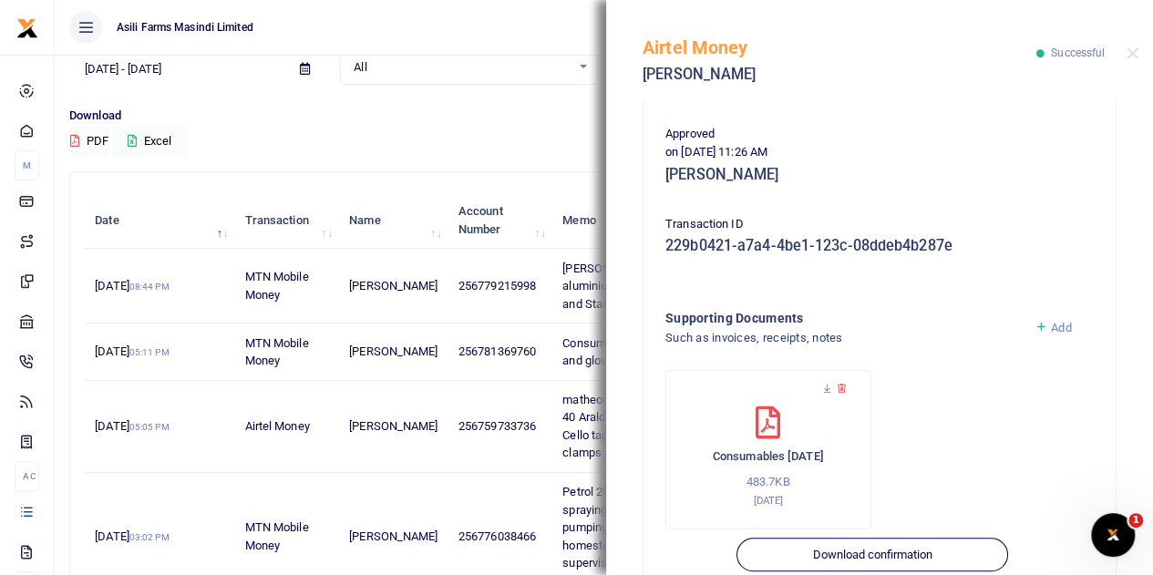
scroll to position [456, 0]
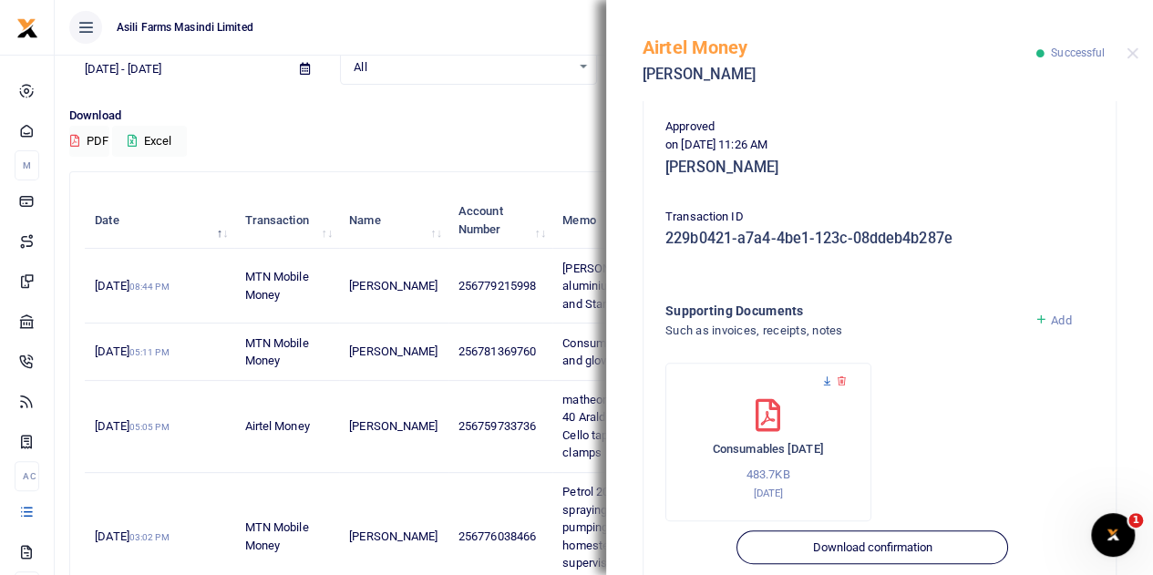
click at [822, 377] on icon at bounding box center [827, 382] width 12 height 12
